Goal: Task Accomplishment & Management: Manage account settings

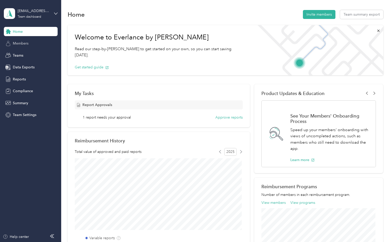
click at [19, 44] on span "Members" at bounding box center [21, 43] width 16 height 5
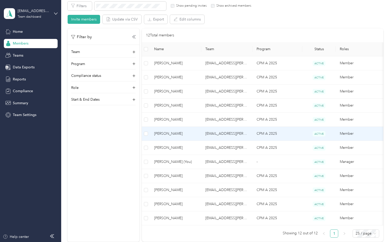
scroll to position [51, 0]
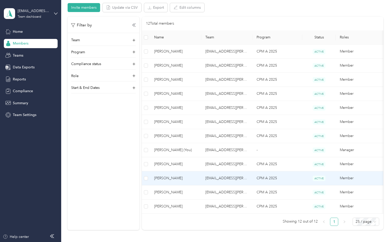
click at [167, 178] on span "[PERSON_NAME]" at bounding box center [175, 178] width 43 height 6
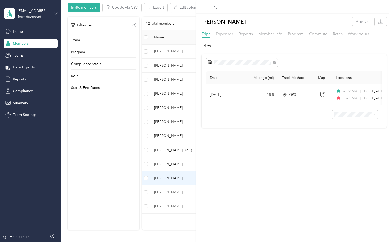
click at [225, 33] on span "Expenses" at bounding box center [224, 33] width 17 height 5
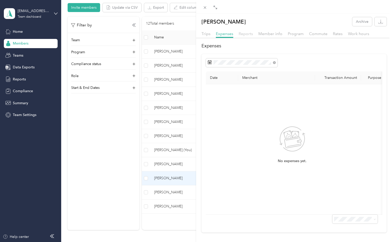
click at [243, 33] on span "Reports" at bounding box center [245, 33] width 14 height 5
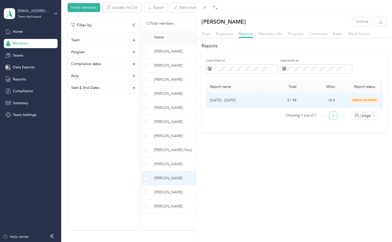
click at [222, 99] on p "[DATE] - [DATE]" at bounding box center [234, 100] width 48 height 6
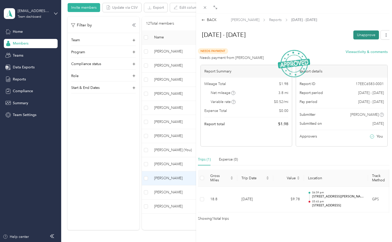
click at [364, 34] on button "Unapprove" at bounding box center [366, 34] width 26 height 9
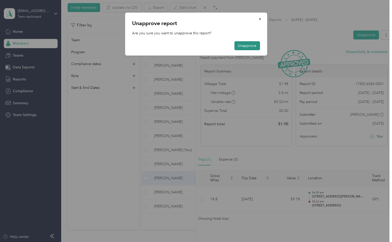
click at [245, 46] on button "Unapprove" at bounding box center [247, 45] width 26 height 9
